Goal: Check status: Check status

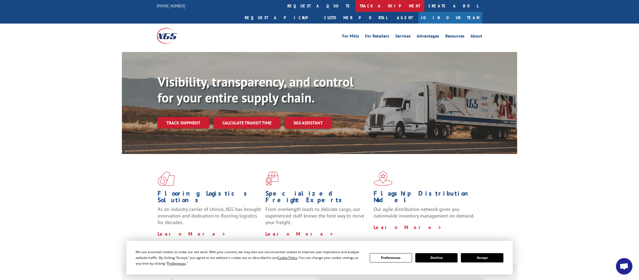
click at [355, 7] on link "track a shipment" at bounding box center [389, 6] width 69 height 12
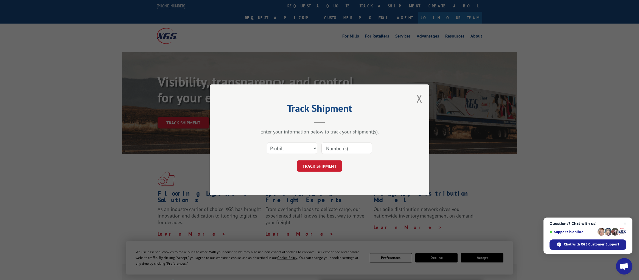
click at [338, 148] on input at bounding box center [346, 149] width 51 height 12
paste input "[URL][DOMAIN_NAME]"
type input "[URL][DOMAIN_NAME]"
click at [334, 166] on button "TRACK SHIPMENT" at bounding box center [319, 167] width 45 height 12
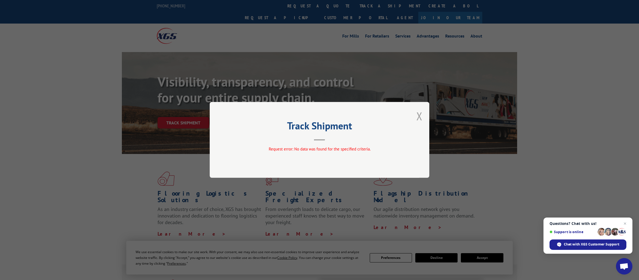
click at [418, 115] on button "Close modal" at bounding box center [419, 116] width 6 height 15
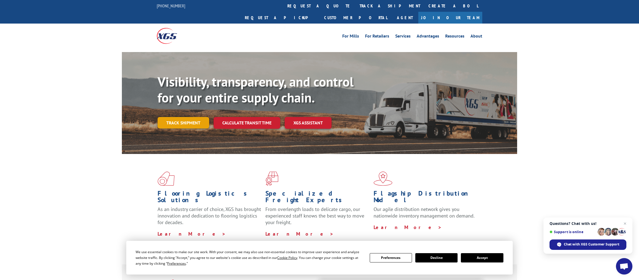
click at [186, 117] on link "Track shipment" at bounding box center [184, 123] width 52 height 12
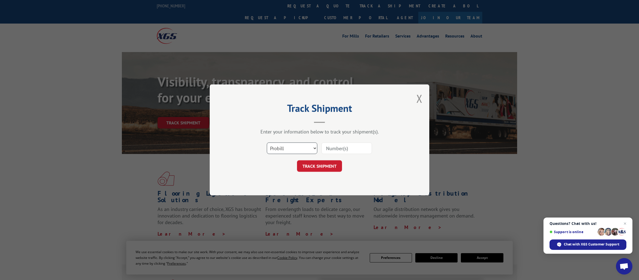
select select "bol"
click at [340, 146] on input at bounding box center [346, 149] width 51 height 12
paste input "[URL][DOMAIN_NAME]"
type input "[URL][DOMAIN_NAME]"
drag, startPoint x: 370, startPoint y: 148, endPoint x: 305, endPoint y: 148, distance: 64.2
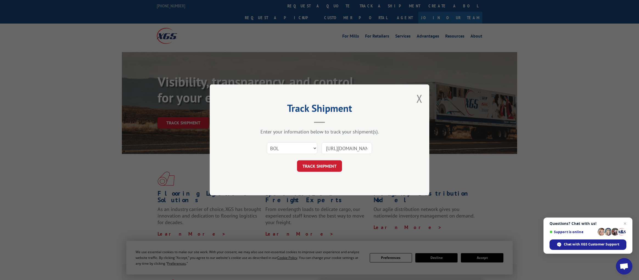
click at [305, 148] on div "Select category... Probill BOL PO [URL][DOMAIN_NAME]" at bounding box center [319, 149] width 165 height 18
click at [350, 147] on input "525821475" at bounding box center [346, 149] width 51 height 12
type input "525821475"
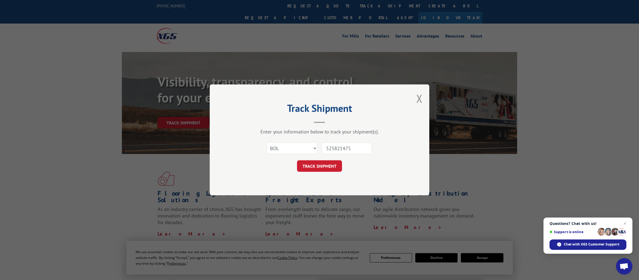
click at [353, 175] on div "Track Shipment Enter your information below to track your shipment(s). Select c…" at bounding box center [320, 140] width 220 height 111
click at [328, 169] on button "TRACK SHIPMENT" at bounding box center [319, 167] width 45 height 12
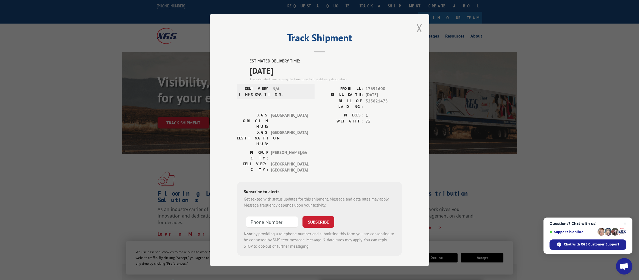
click at [419, 31] on button "Close modal" at bounding box center [419, 28] width 6 height 15
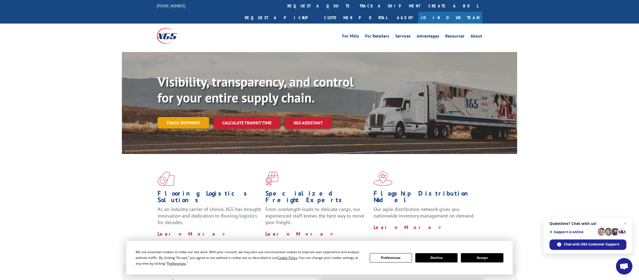
click at [189, 117] on link "Track shipment" at bounding box center [184, 123] width 52 height 12
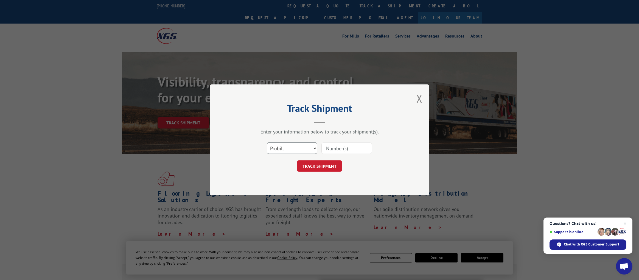
select select "bol"
click at [341, 150] on input at bounding box center [346, 149] width 51 height 12
paste input "525821475"
type input "525821475"
click at [330, 167] on button "TRACK SHIPMENT" at bounding box center [319, 167] width 45 height 12
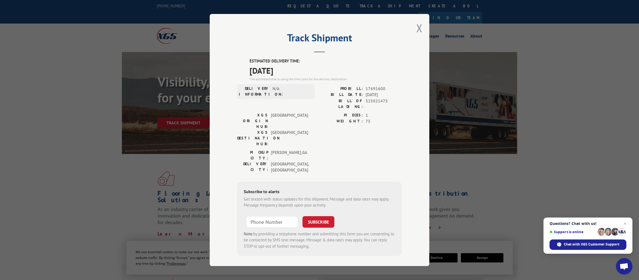
click at [421, 30] on button "Close modal" at bounding box center [419, 28] width 6 height 15
